Goal: Transaction & Acquisition: Book appointment/travel/reservation

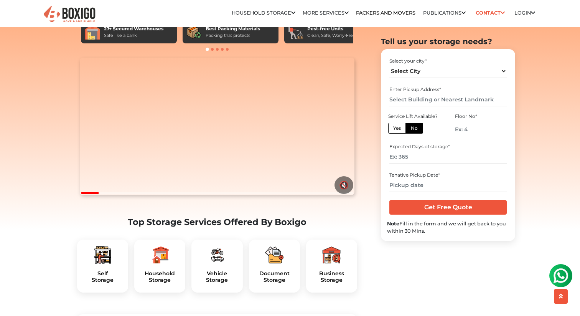
scroll to position [74, 0]
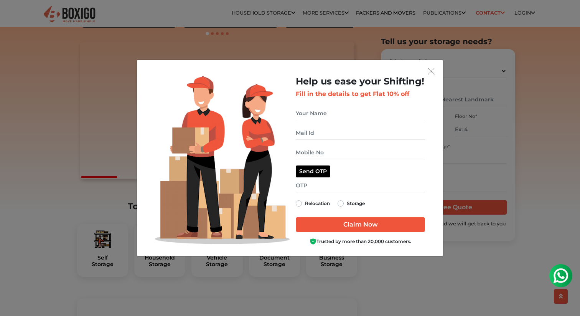
click at [433, 76] on div "Help us ease your Shifting! Fill in the details to get Flat 10% off Relocation …" at bounding box center [290, 163] width 294 height 174
click at [432, 71] on img "get free quote dialog" at bounding box center [431, 71] width 7 height 7
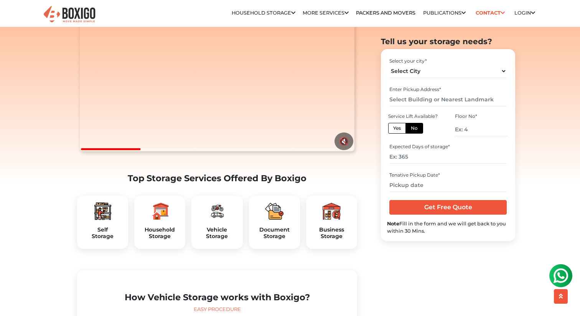
scroll to position [102, 0]
click at [223, 239] on h5 "Vehicle Storage" at bounding box center [217, 232] width 39 height 13
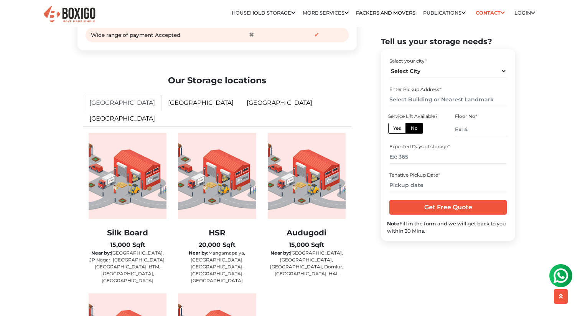
scroll to position [1202, 0]
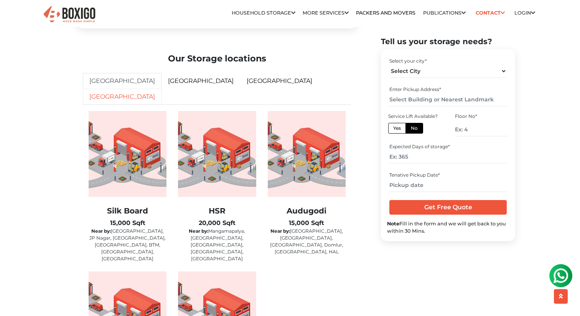
click at [162, 97] on link "[GEOGRAPHIC_DATA]" at bounding box center [122, 97] width 79 height 16
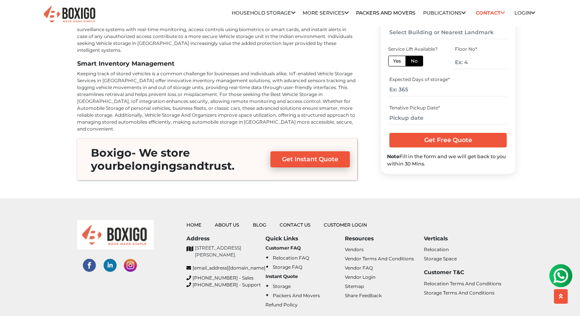
scroll to position [2868, 0]
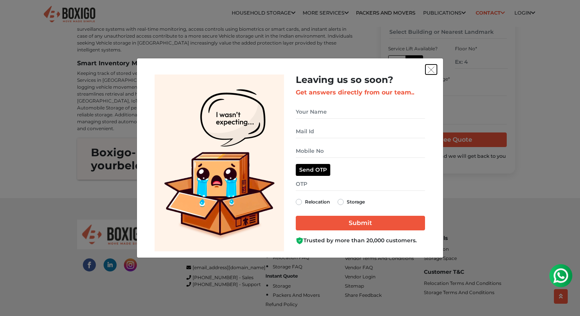
click at [432, 67] on img "get free quote dialog" at bounding box center [431, 69] width 7 height 7
